Goal: Task Accomplishment & Management: Manage account settings

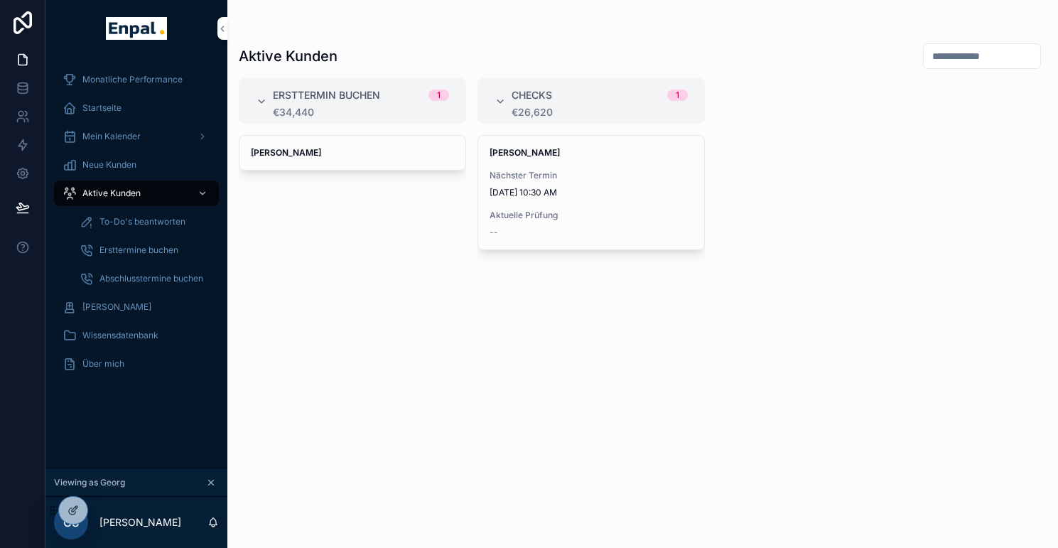
scroll to position [0, 11]
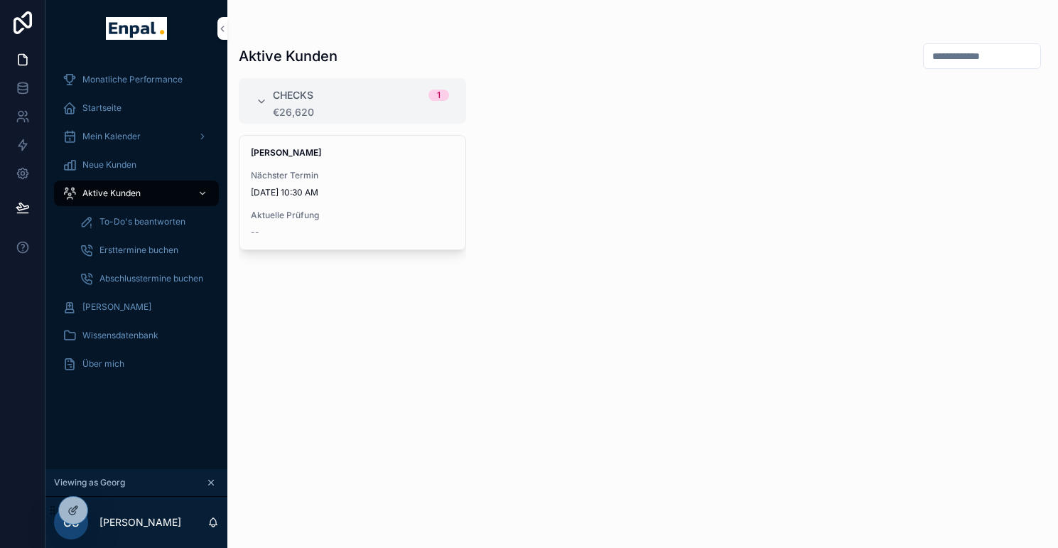
click at [0, 0] on icon at bounding box center [0, 0] width 0 height 0
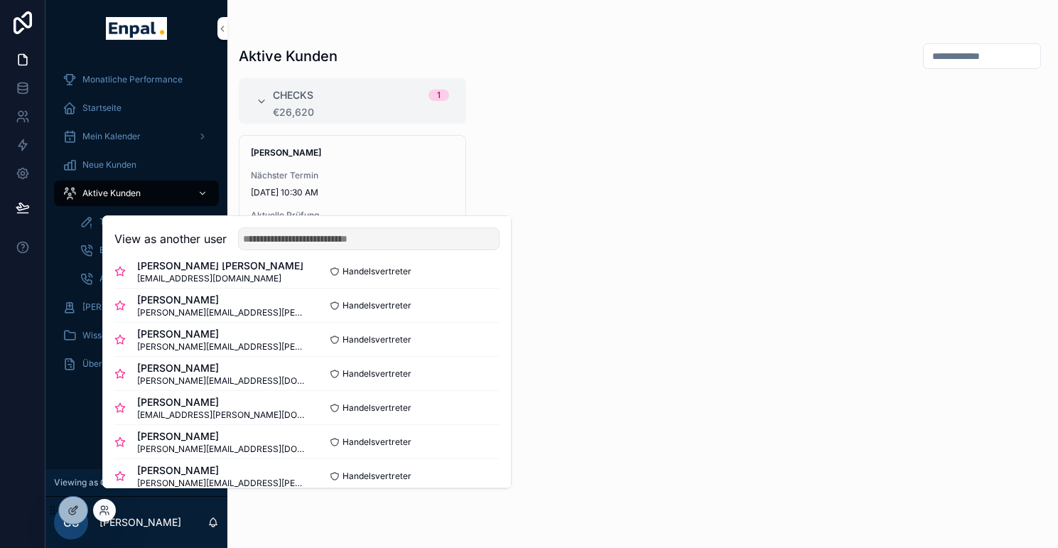
scroll to position [294, 0]
click at [0, 0] on button "Select" at bounding box center [0, 0] width 0 height 0
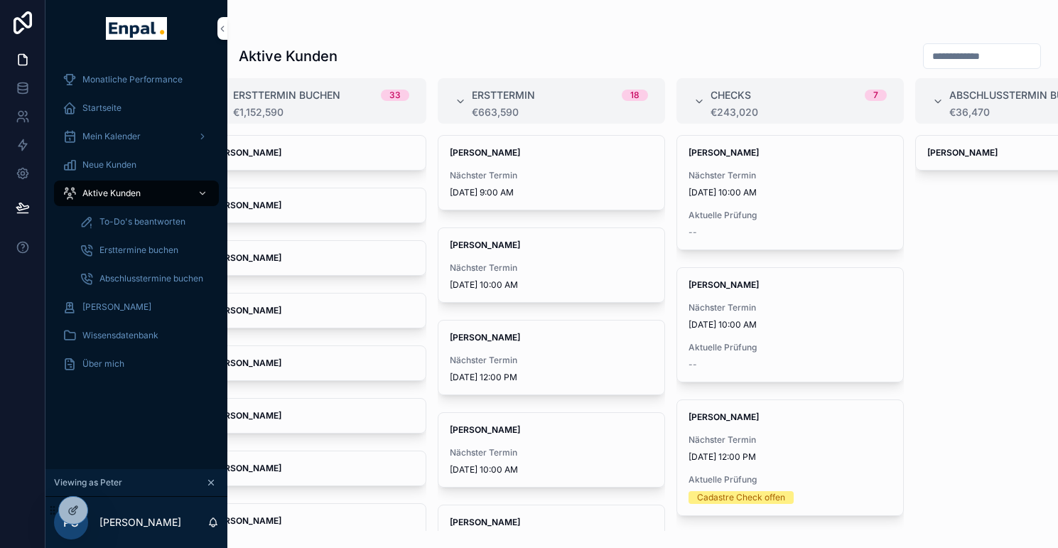
scroll to position [0, 43]
click at [756, 337] on div "[PERSON_NAME] Nächster Termin [DATE] 10:00 AM Aktuelle Prüfung --" at bounding box center [786, 325] width 226 height 114
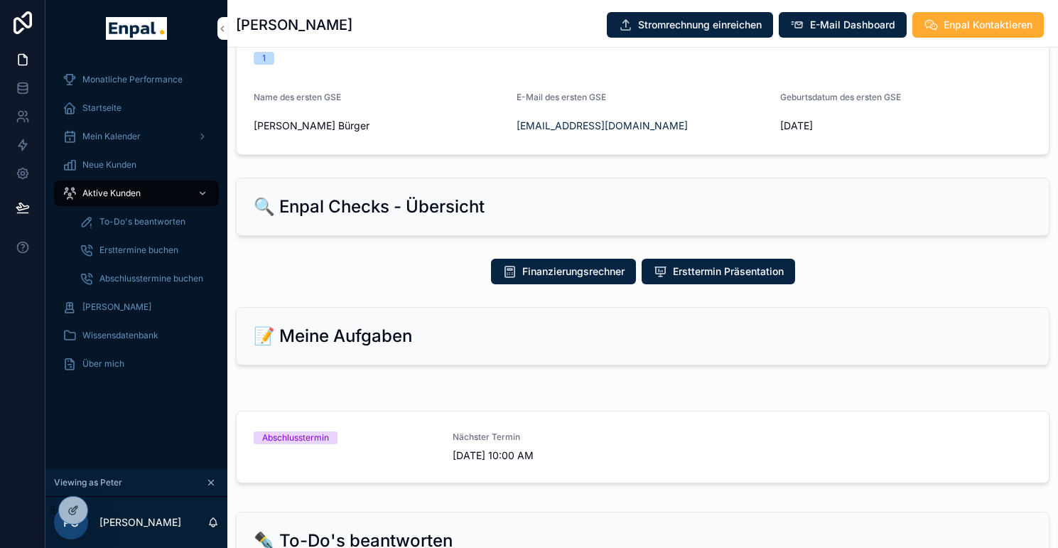
scroll to position [477, 0]
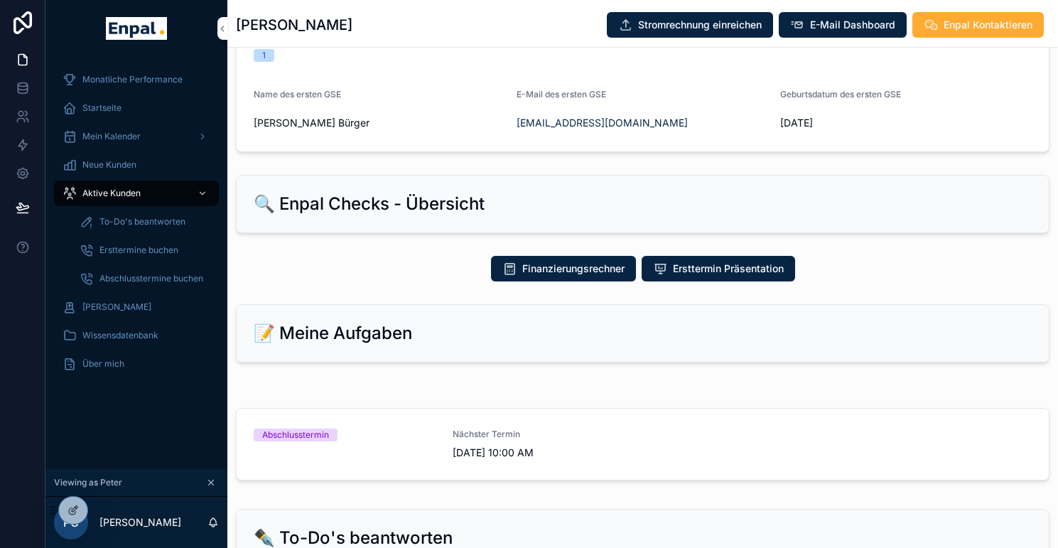
click at [519, 460] on span "[DATE] 10:00 AM" at bounding box center [543, 452] width 182 height 14
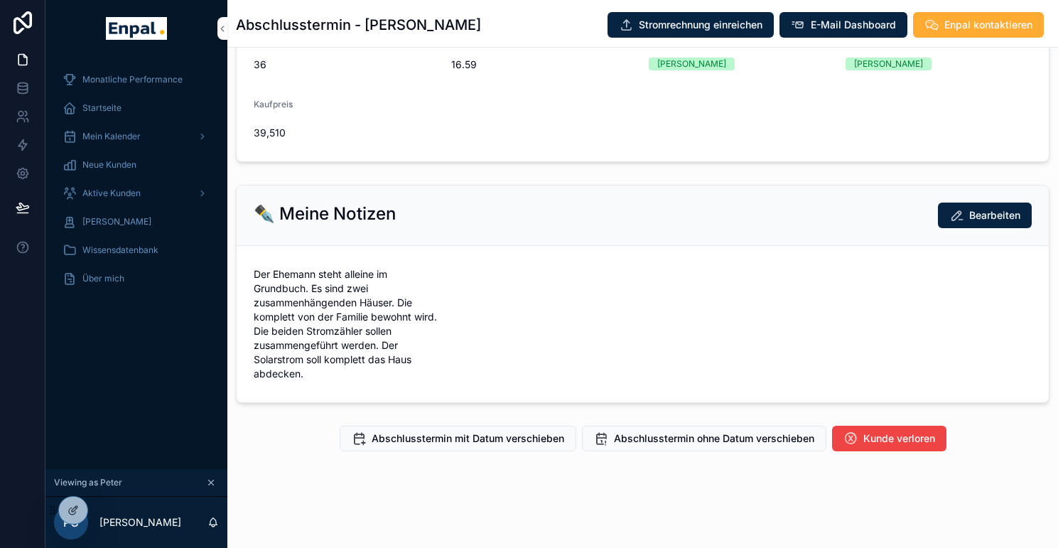
scroll to position [467, 0]
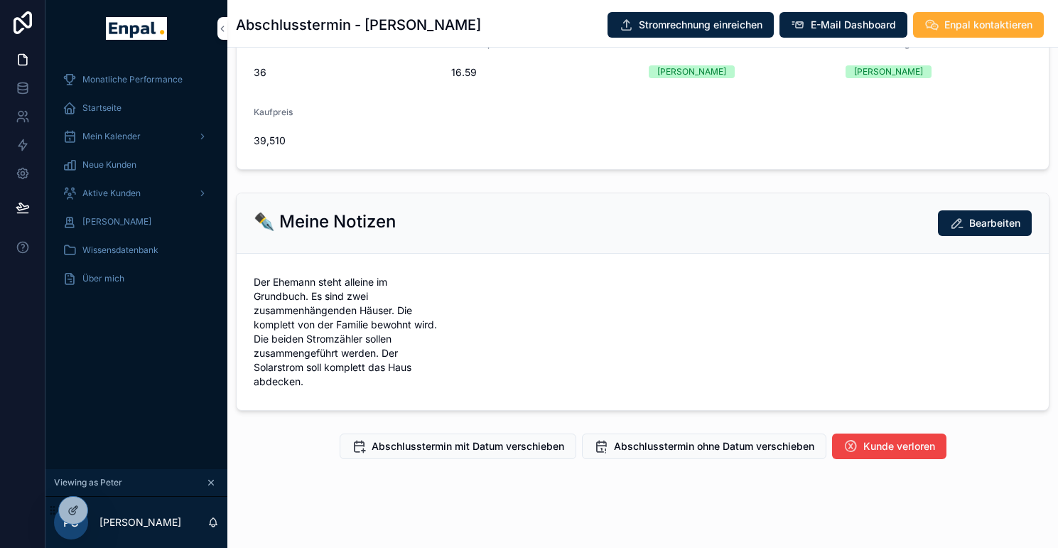
click at [636, 453] on span "Abschlusstermin ohne Datum verschieben" at bounding box center [714, 446] width 200 height 14
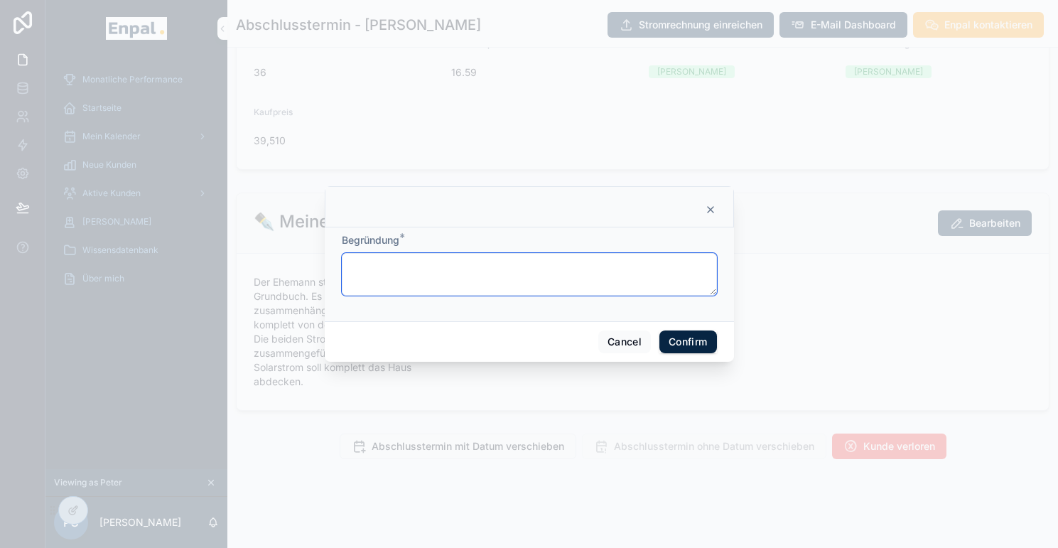
click at [476, 295] on textarea at bounding box center [529, 274] width 375 height 43
type textarea "**********"
click at [679, 353] on button "Confirm" at bounding box center [687, 341] width 57 height 23
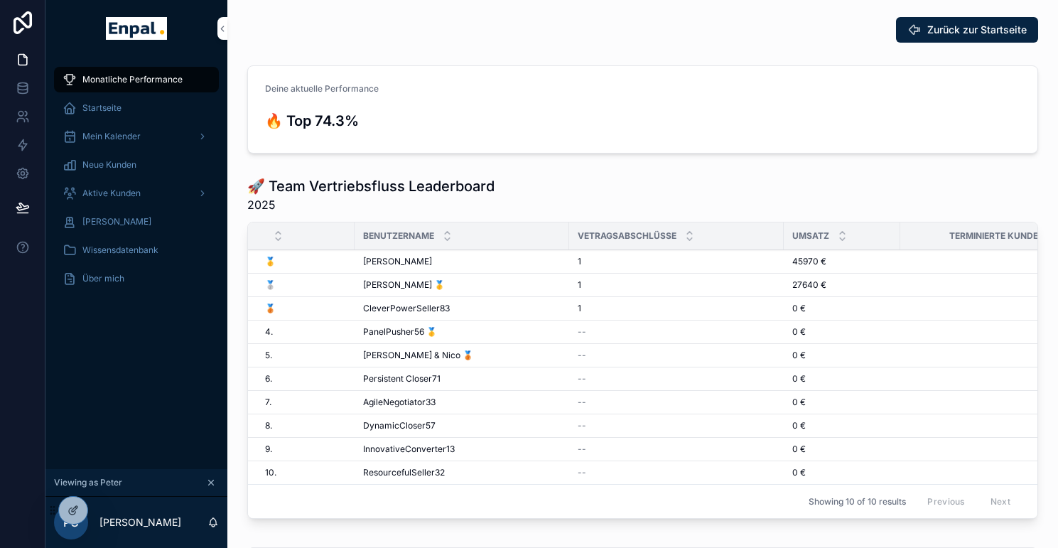
click at [0, 0] on icon at bounding box center [0, 0] width 0 height 0
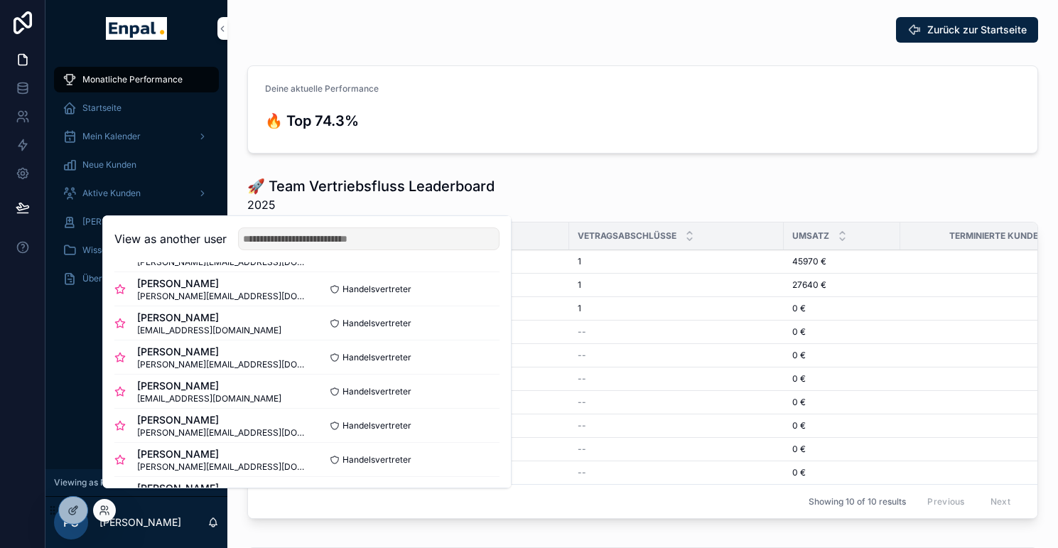
scroll to position [173, 0]
click at [0, 0] on button "Select" at bounding box center [0, 0] width 0 height 0
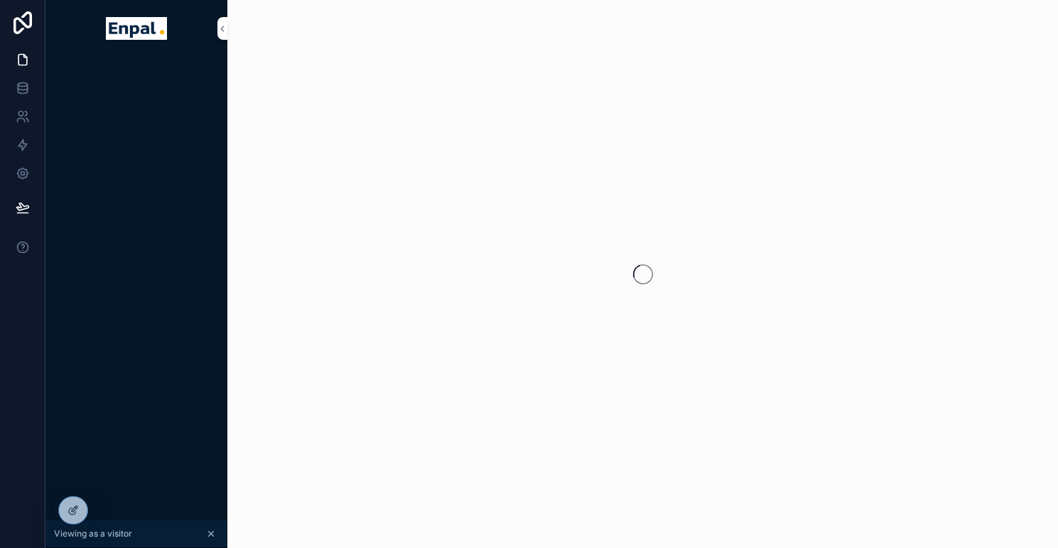
scroll to position [0, 11]
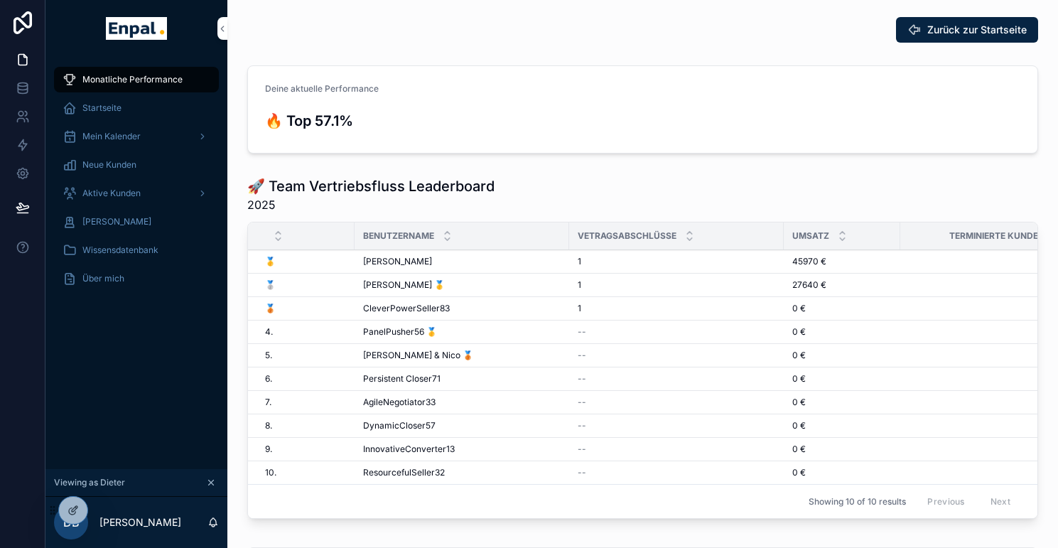
click at [122, 179] on div "Aktive Kunden" at bounding box center [136, 193] width 182 height 28
click at [122, 190] on span "Aktive Kunden" at bounding box center [111, 193] width 58 height 11
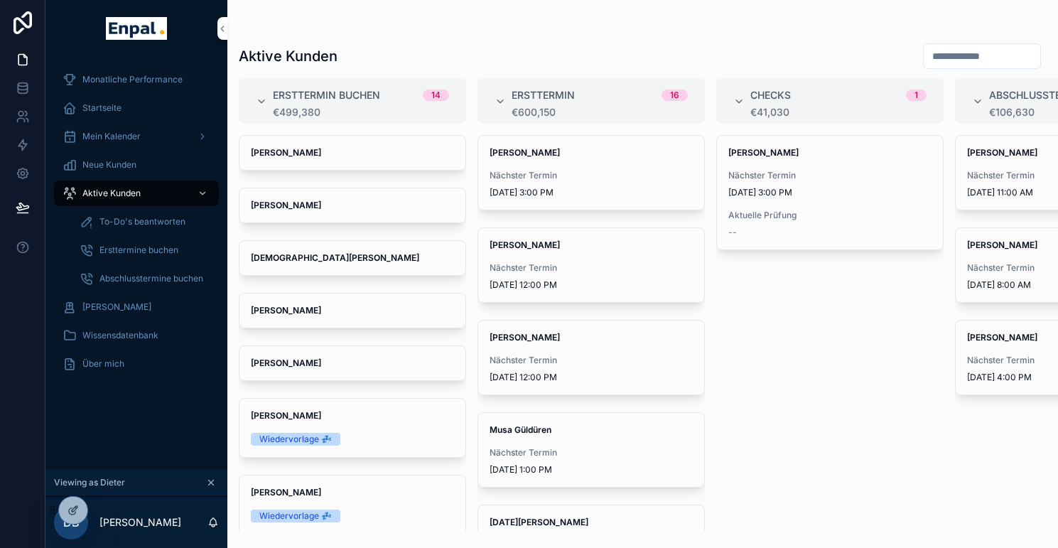
click at [142, 243] on div "Ersttermine buchen" at bounding box center [145, 250] width 131 height 23
